Goal: Task Accomplishment & Management: Complete application form

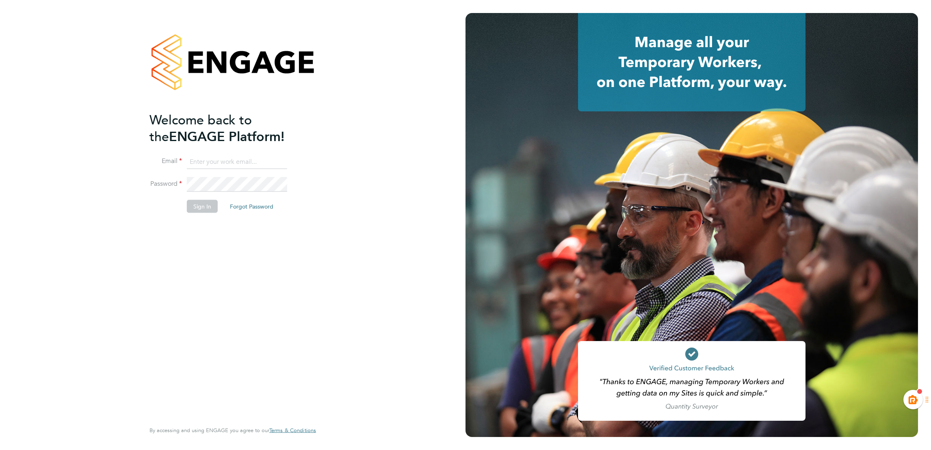
type input "[EMAIL_ADDRESS][PERSON_NAME][DOMAIN_NAME]"
click at [201, 204] on button "Sign In" at bounding box center [202, 206] width 31 height 13
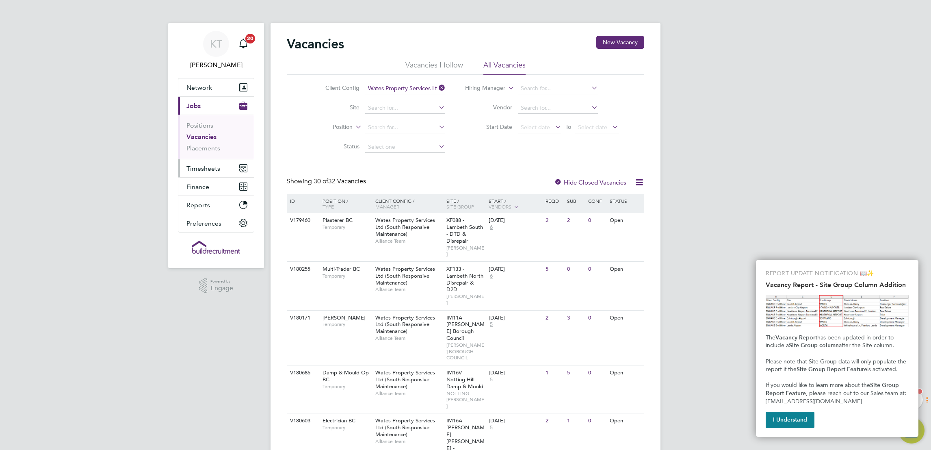
click at [198, 168] on span "Timesheets" at bounding box center [203, 169] width 34 height 8
click at [208, 165] on span "Timesheets" at bounding box center [203, 169] width 34 height 8
click at [199, 144] on link "Timesheets" at bounding box center [203, 144] width 34 height 8
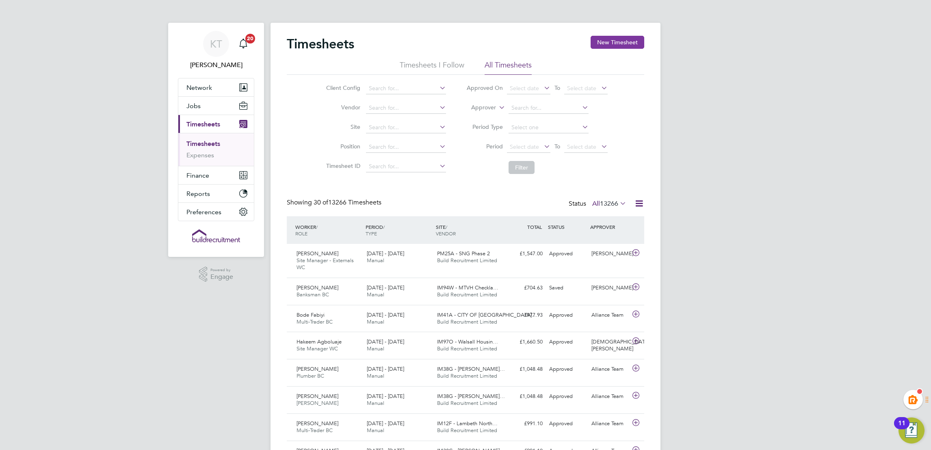
click at [604, 41] on button "New Timesheet" at bounding box center [618, 42] width 54 height 13
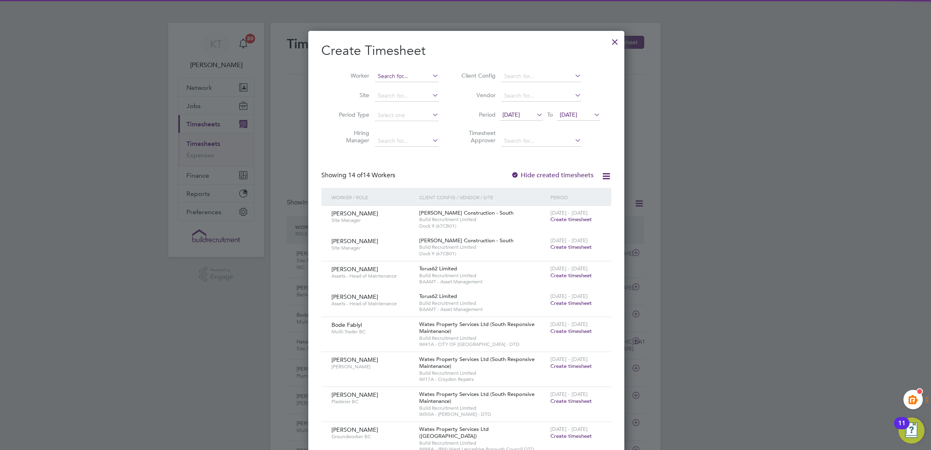
click at [403, 74] on input at bounding box center [407, 76] width 64 height 11
click at [425, 85] on b "Mack" at bounding box center [448, 87] width 47 height 7
type input "Warren Mack"
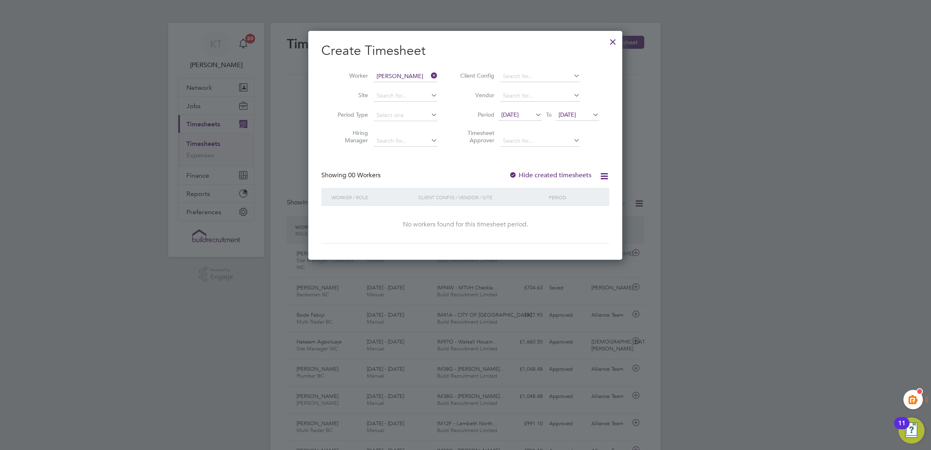
click at [562, 178] on div "Hide created timesheets" at bounding box center [551, 175] width 84 height 9
click at [558, 175] on label "Hide created timesheets" at bounding box center [550, 175] width 82 height 8
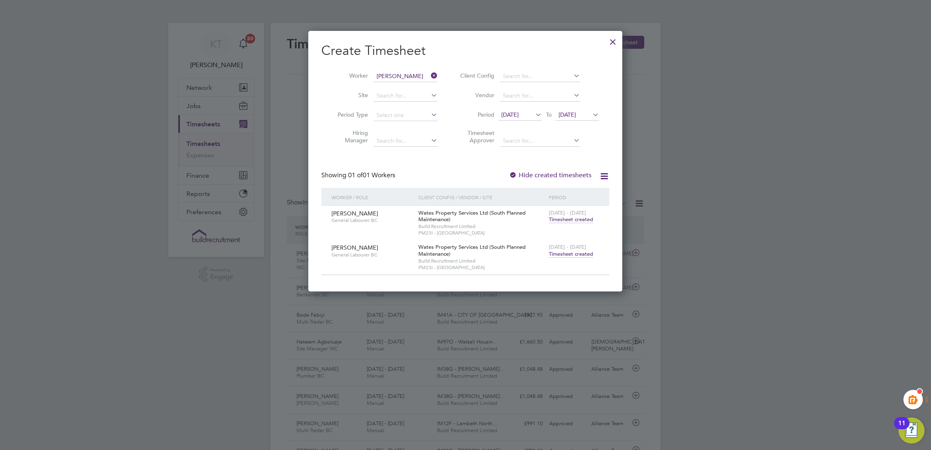
click at [571, 252] on span "Timesheet created" at bounding box center [571, 253] width 44 height 7
click at [557, 255] on span "Timesheet created" at bounding box center [571, 253] width 44 height 7
click at [353, 250] on span "Warren Mack" at bounding box center [355, 247] width 47 height 7
click at [565, 252] on span "Timesheet created" at bounding box center [571, 253] width 44 height 7
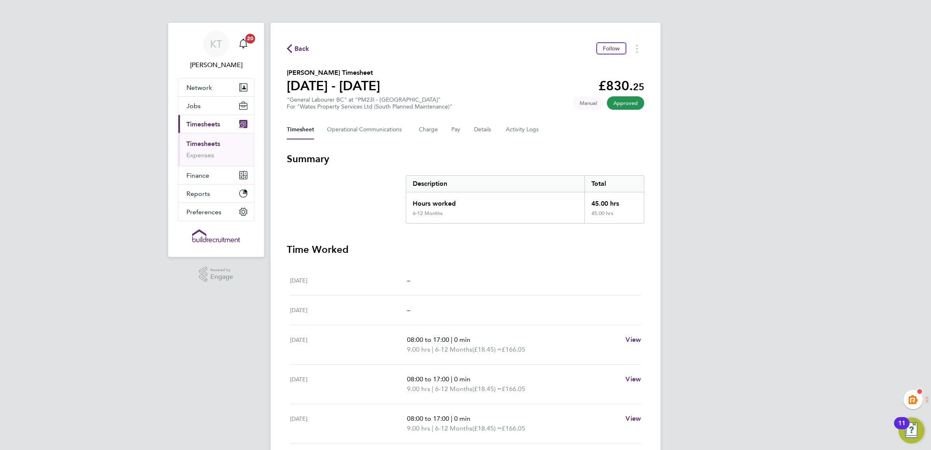
click at [295, 51] on span "Back" at bounding box center [302, 49] width 15 height 10
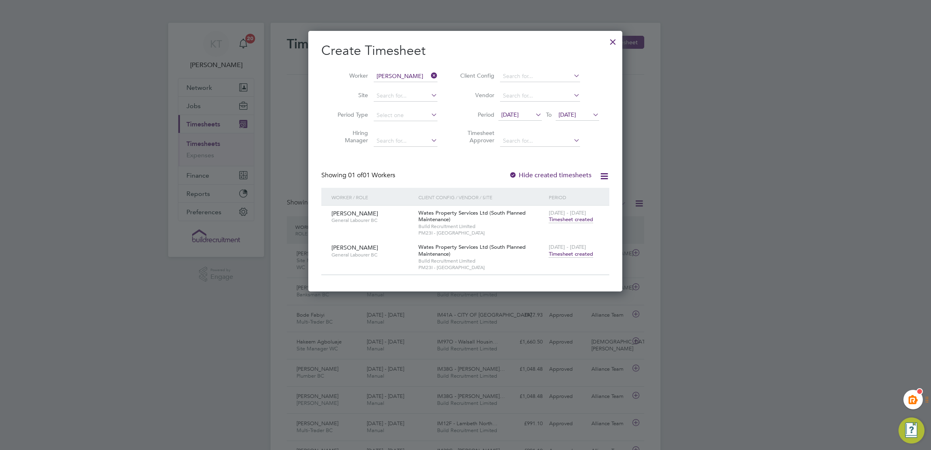
click at [429, 76] on icon at bounding box center [429, 75] width 0 height 11
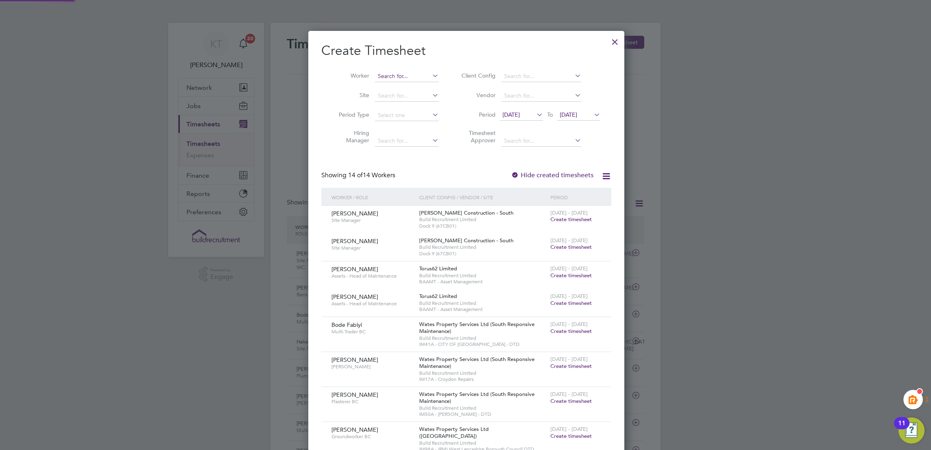
click at [399, 71] on input at bounding box center [407, 76] width 64 height 11
click at [408, 89] on li "Catie Cheeseman" at bounding box center [406, 87] width 67 height 11
type input "Catie Cheeseman"
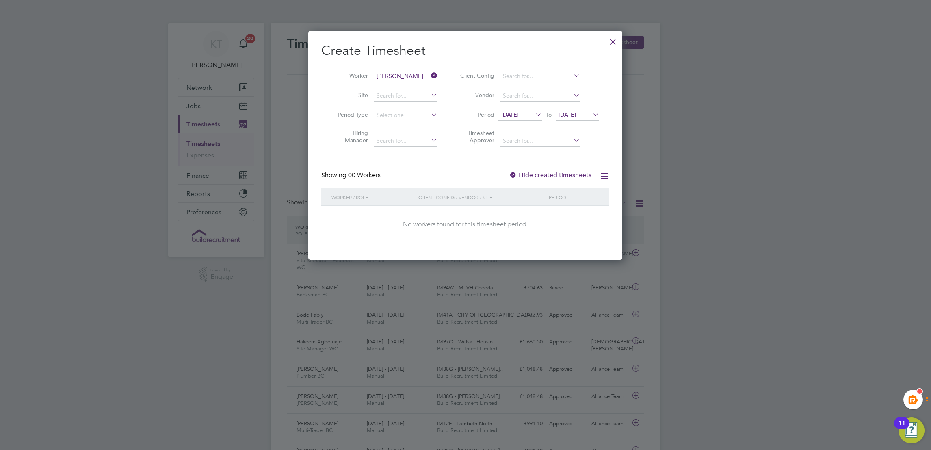
click at [520, 175] on label "Hide created timesheets" at bounding box center [550, 175] width 82 height 8
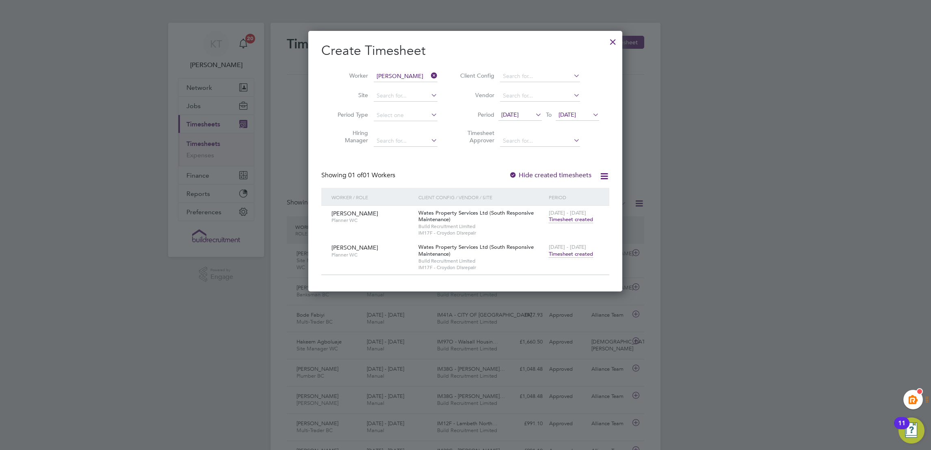
click at [566, 254] on span "Timesheet created" at bounding box center [571, 253] width 44 height 7
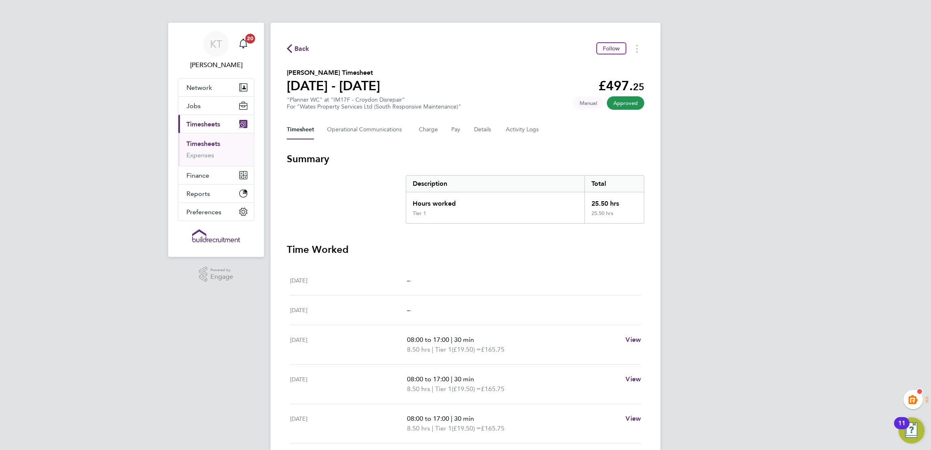
click at [306, 48] on span "Back" at bounding box center [302, 49] width 15 height 10
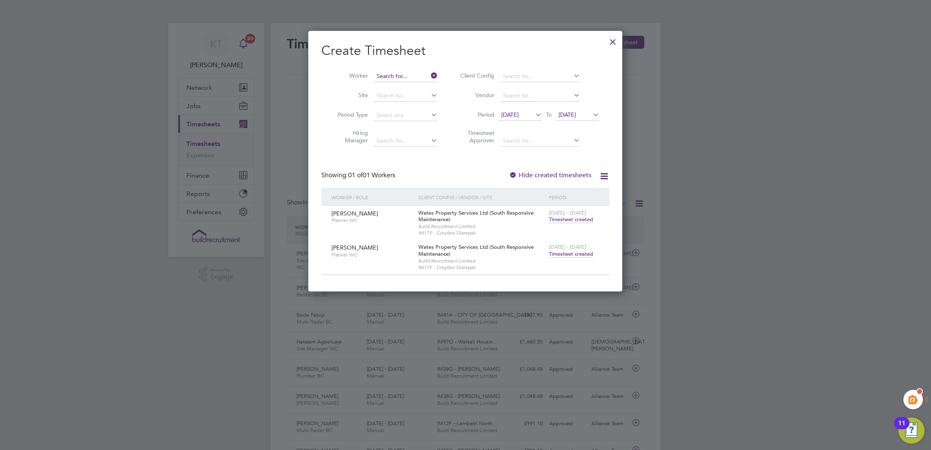
click at [428, 78] on input at bounding box center [406, 76] width 64 height 11
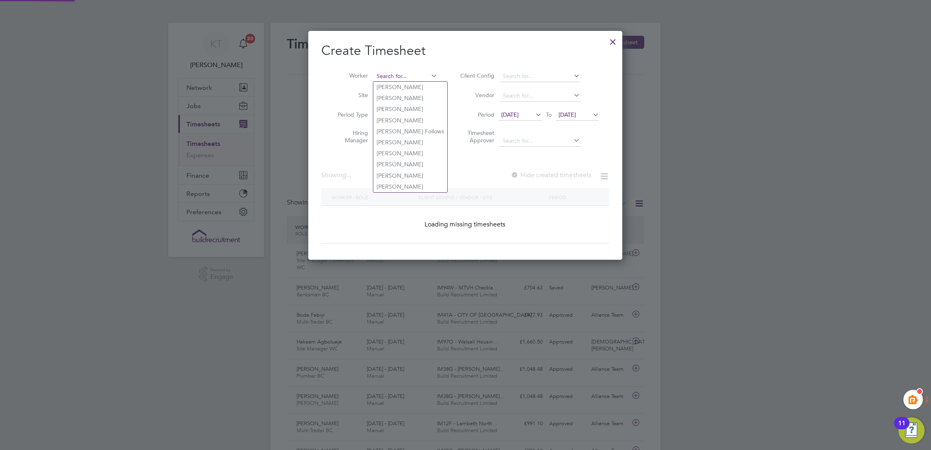
click at [405, 77] on input at bounding box center [406, 76] width 64 height 11
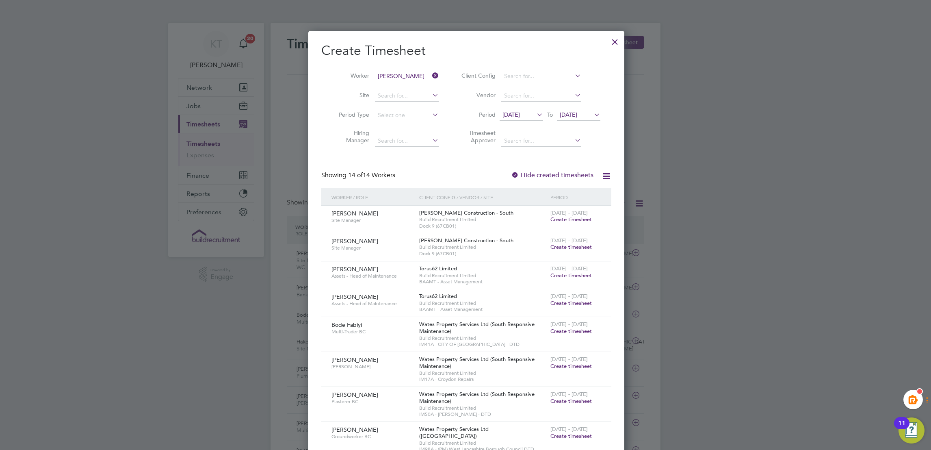
click at [408, 89] on li "Lorian B igu" at bounding box center [405, 87] width 65 height 11
type input "Lorian Bigu"
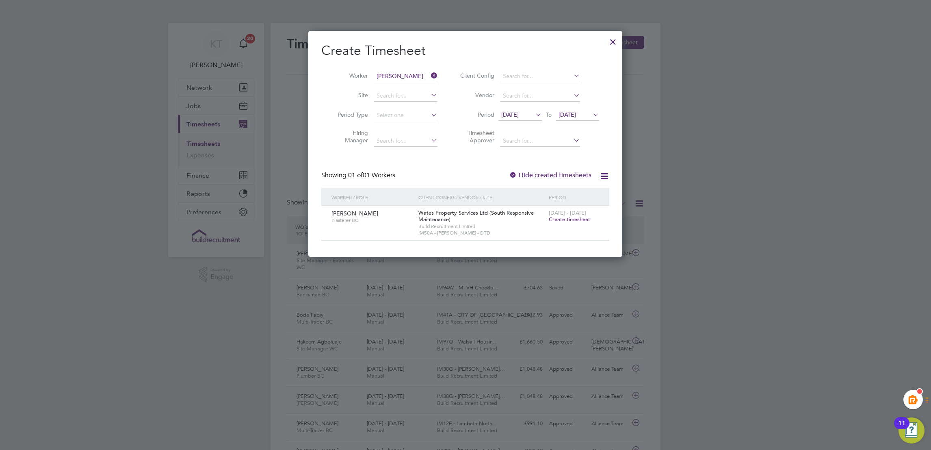
click at [543, 178] on label "Hide created timesheets" at bounding box center [550, 175] width 82 height 8
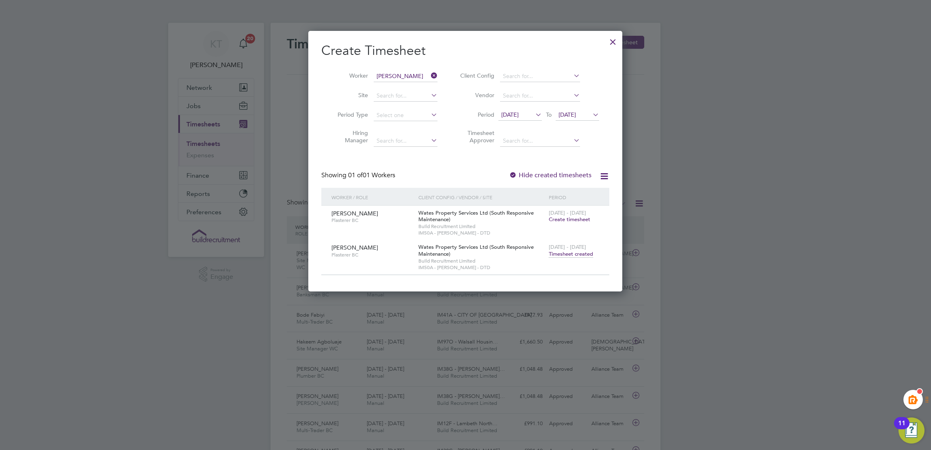
click at [429, 75] on icon at bounding box center [429, 75] width 0 height 11
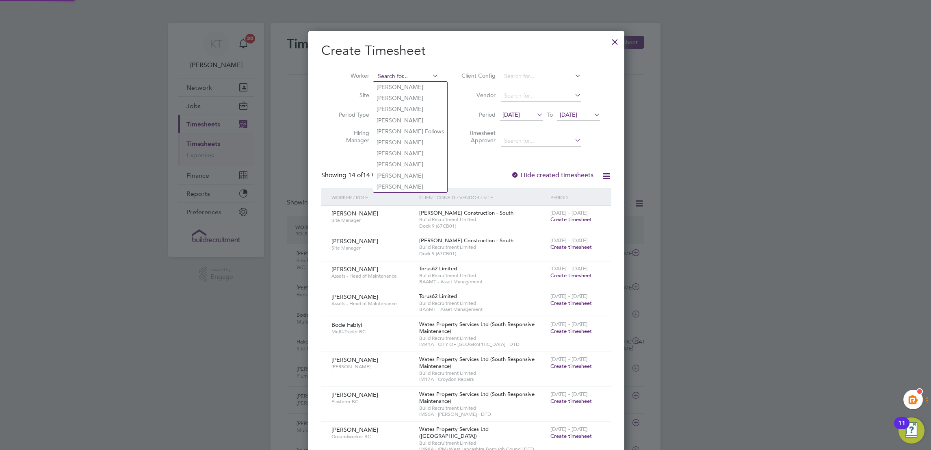
click at [398, 74] on input at bounding box center [407, 76] width 64 height 11
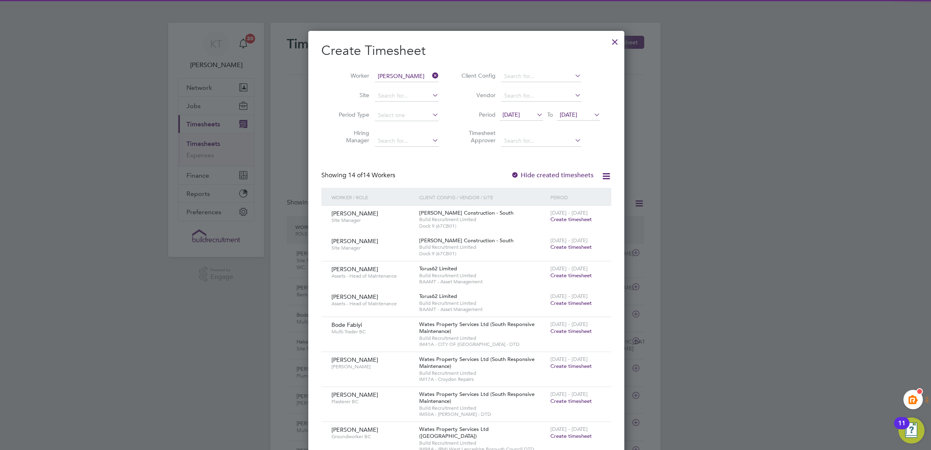
click at [425, 85] on b "Ventour" at bounding box center [435, 87] width 21 height 7
type input "Jason Ventour"
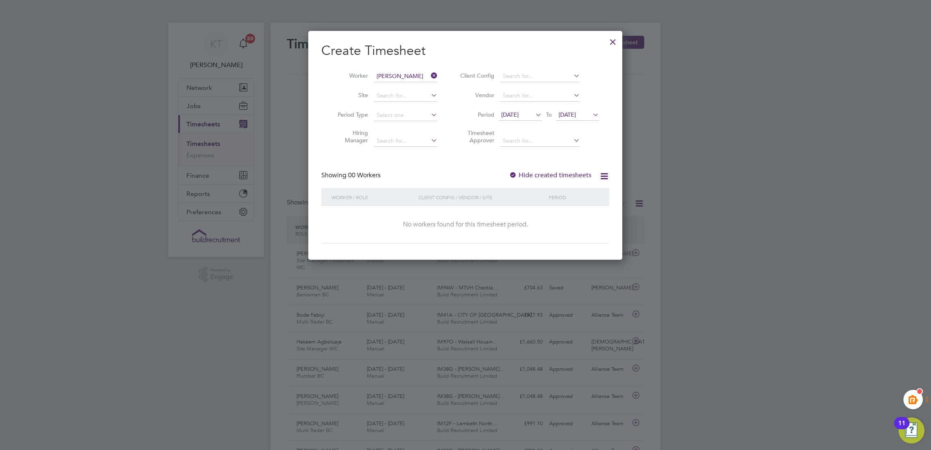
click at [582, 172] on label "Hide created timesheets" at bounding box center [550, 175] width 82 height 8
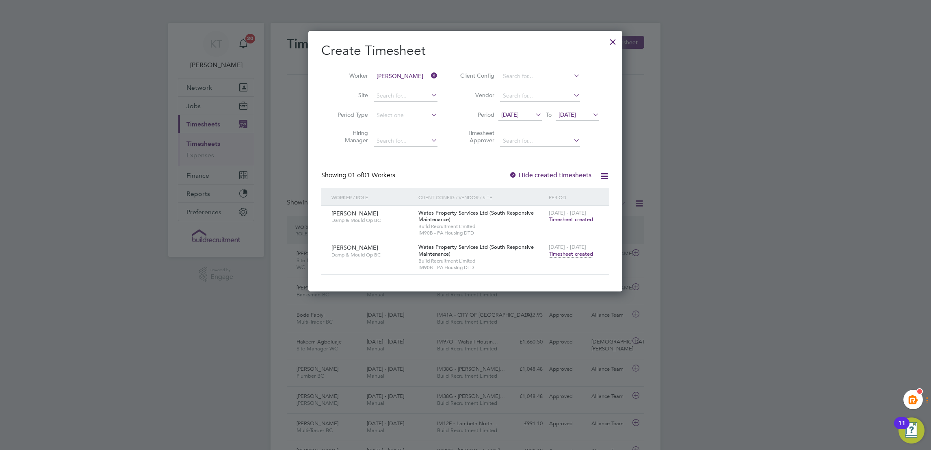
click at [613, 39] on div at bounding box center [613, 40] width 15 height 15
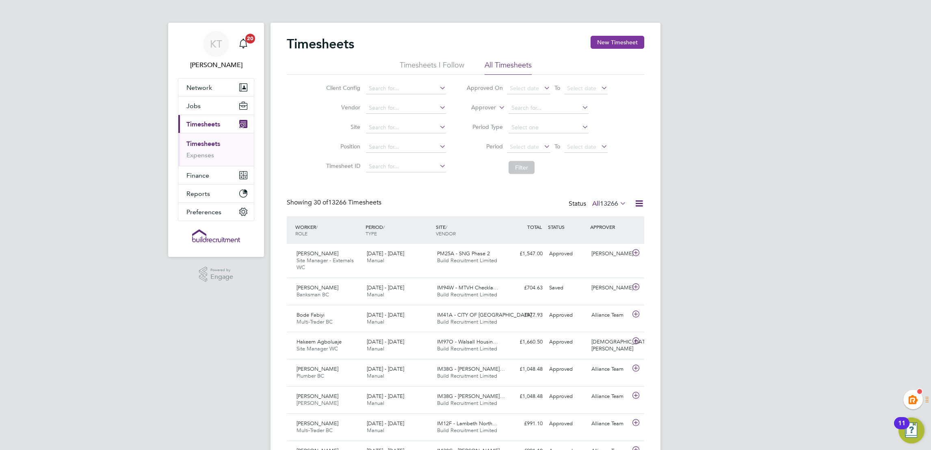
click at [620, 47] on button "New Timesheet" at bounding box center [618, 42] width 54 height 13
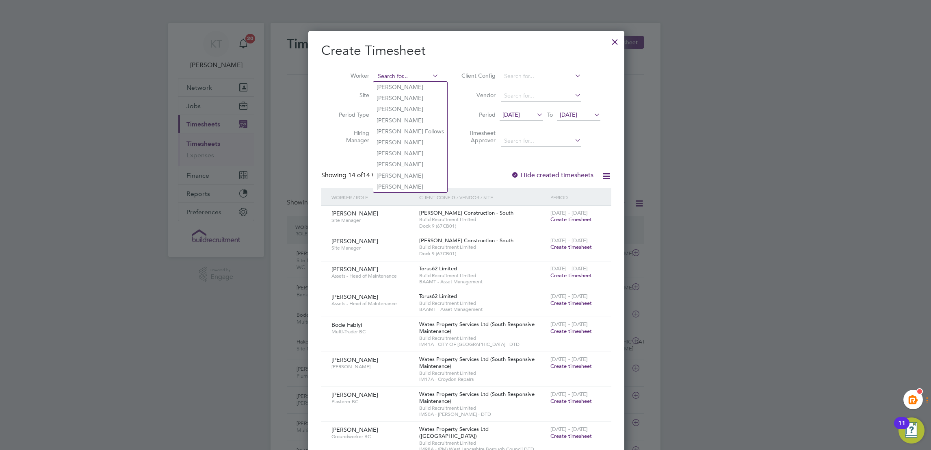
paste input "cmjcmj1987@gmail.com"
type input "cmjcmj1987@gmail.comlexand"
click at [431, 74] on icon at bounding box center [431, 75] width 0 height 11
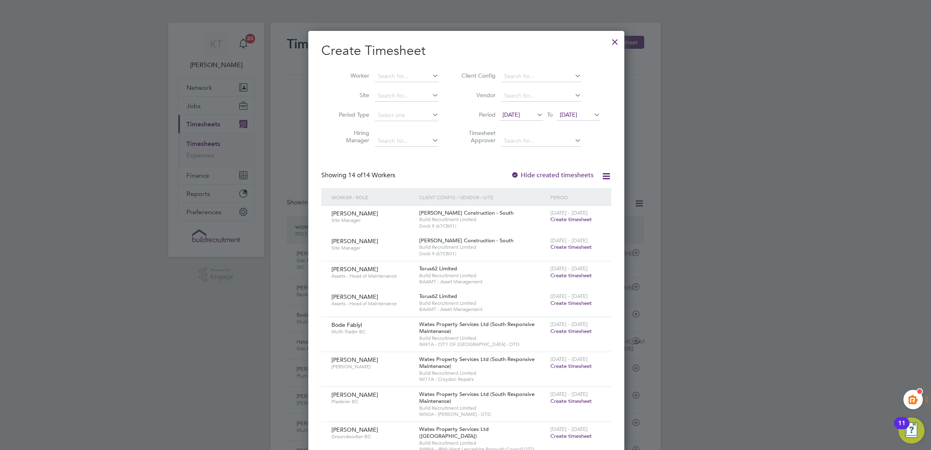
click at [611, 43] on div at bounding box center [615, 40] width 15 height 15
